Goal: Information Seeking & Learning: Learn about a topic

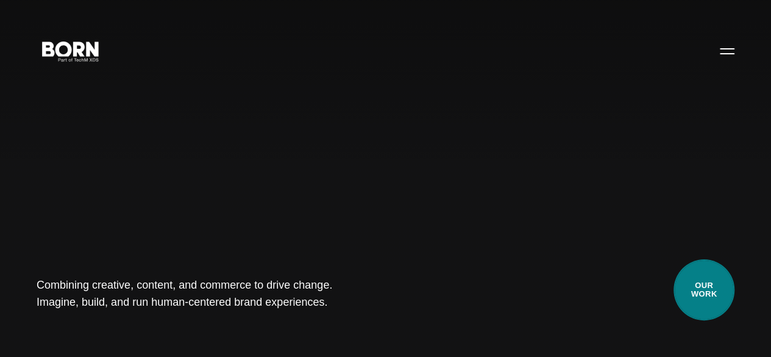
click at [696, 275] on link "Our Work" at bounding box center [704, 289] width 61 height 61
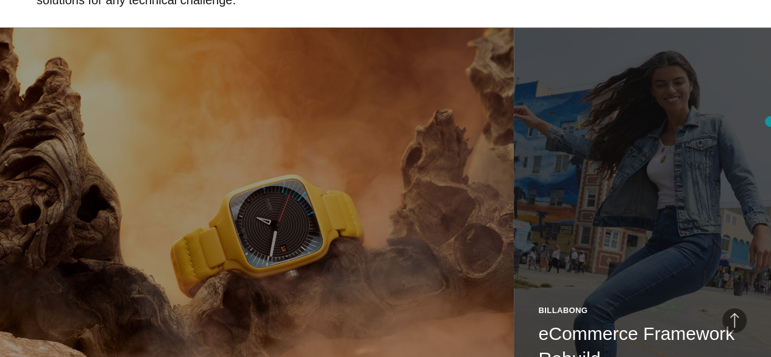
scroll to position [748, 0]
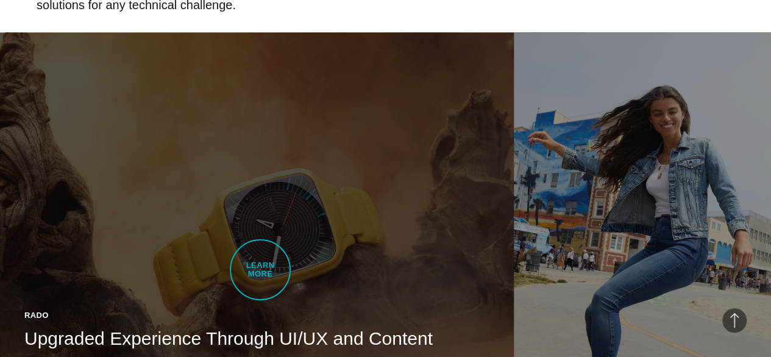
click at [260, 269] on link "Rado Upgraded Experience Through UI/UX and Content Strategy BORN developed Rado…" at bounding box center [257, 234] width 514 height 405
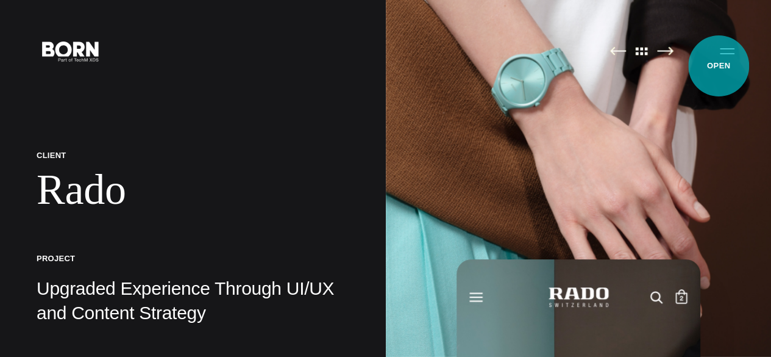
click at [719, 63] on button "Primary Menu" at bounding box center [727, 51] width 29 height 26
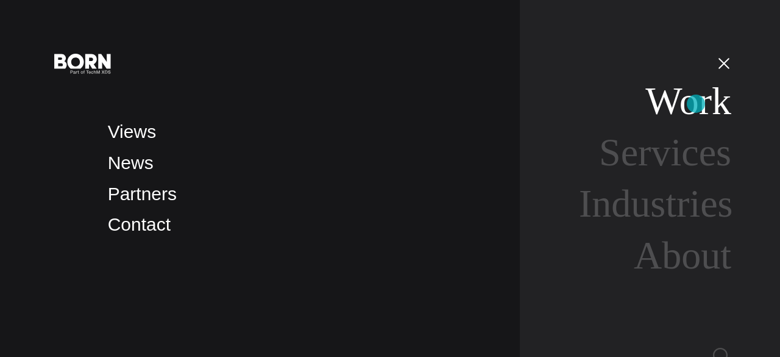
click at [696, 104] on link "Work" at bounding box center [689, 100] width 86 height 43
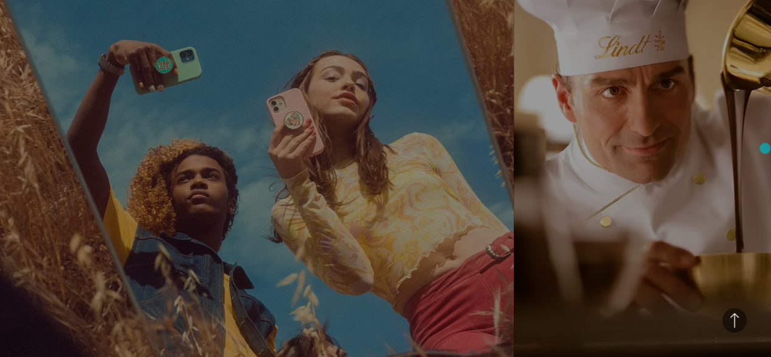
scroll to position [1669, 0]
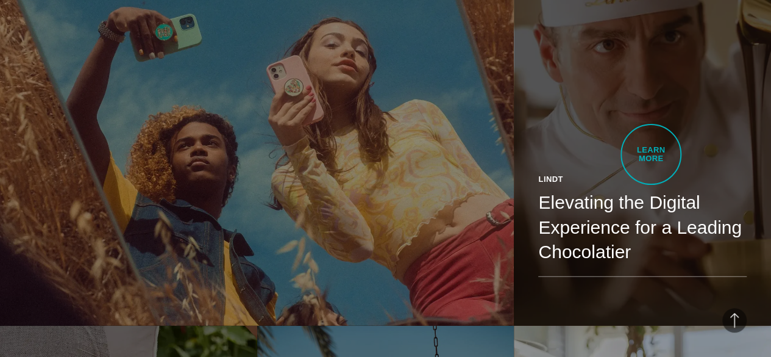
click at [651, 154] on div "Lindt Elevating the Digital Experience for a Leading Chocolatier See how we rei…" at bounding box center [642, 237] width 257 height 177
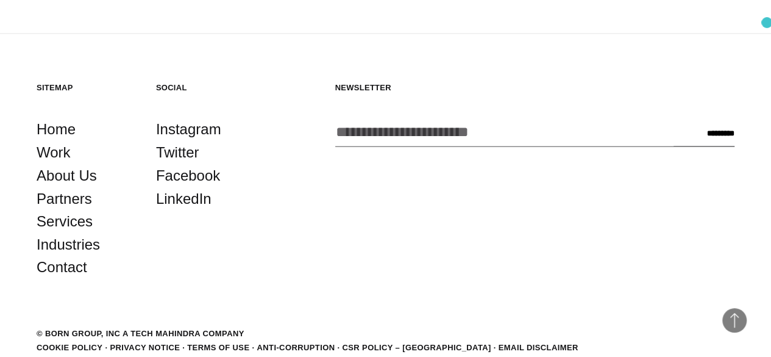
scroll to position [10282, 0]
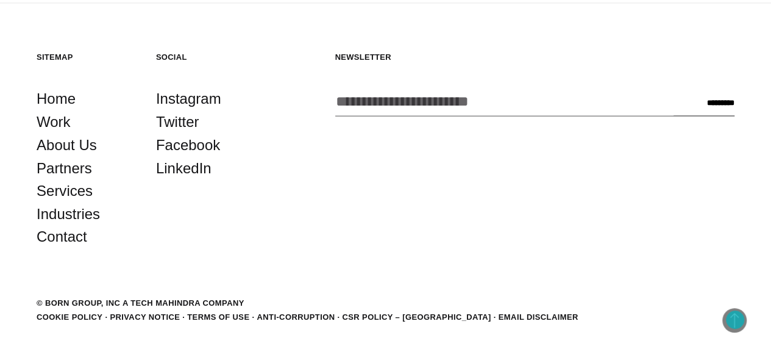
click at [735, 319] on span "Back to Top" at bounding box center [734, 320] width 24 height 24
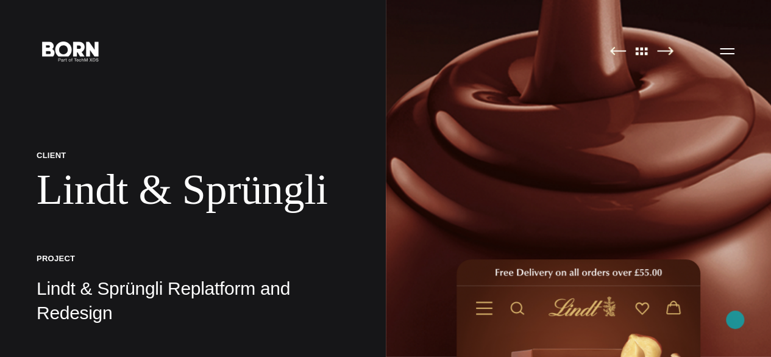
scroll to position [0, 0]
click at [74, 66] on icon ".st0{display:none;} .st1{display:inline;} .st2{font-family:'HelveticaNeue-Mediu…" at bounding box center [71, 51] width 78 height 32
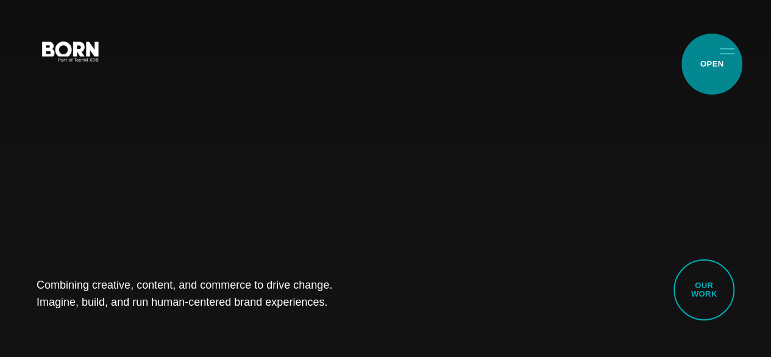
click at [713, 63] on button "Primary Menu" at bounding box center [727, 51] width 29 height 26
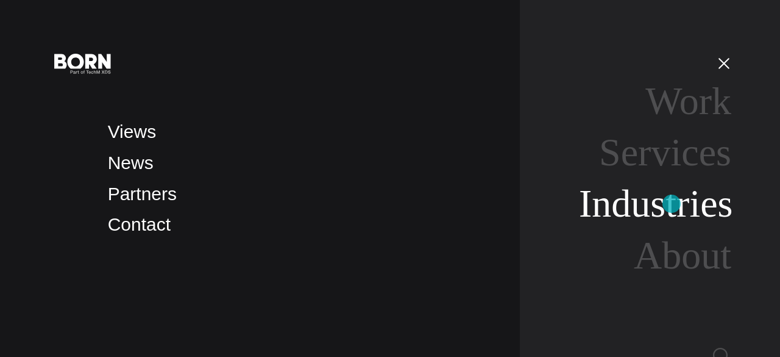
click at [672, 204] on link "Industries" at bounding box center [656, 203] width 154 height 43
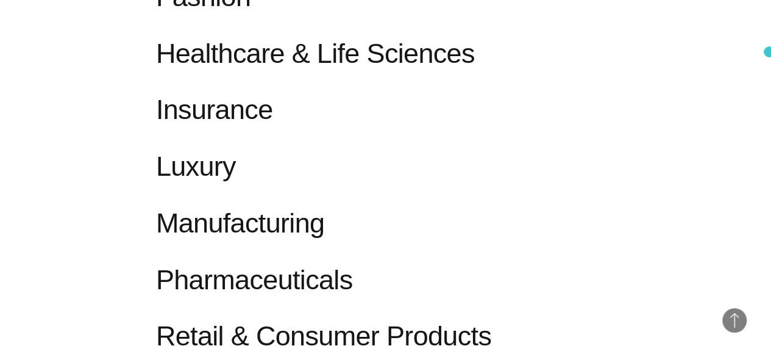
scroll to position [932, 0]
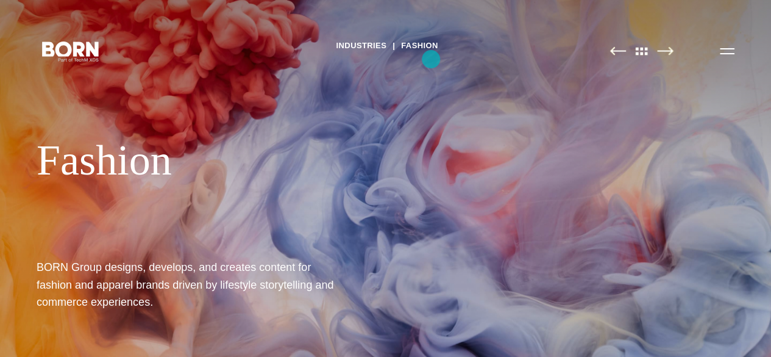
click at [431, 55] on link "Fashion" at bounding box center [419, 46] width 37 height 18
click at [667, 57] on link at bounding box center [665, 52] width 16 height 12
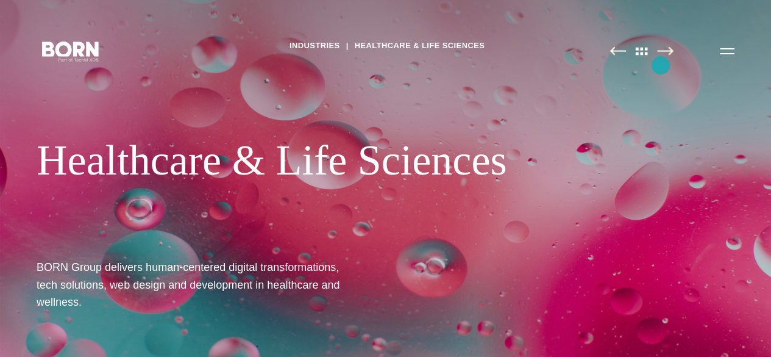
click at [661, 55] on img at bounding box center [665, 50] width 16 height 9
